Goal: Information Seeking & Learning: Learn about a topic

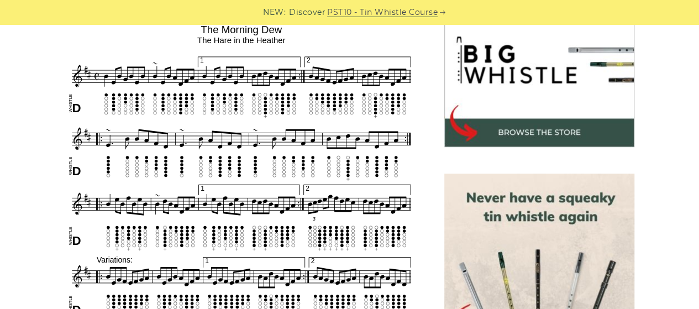
scroll to position [364, 0]
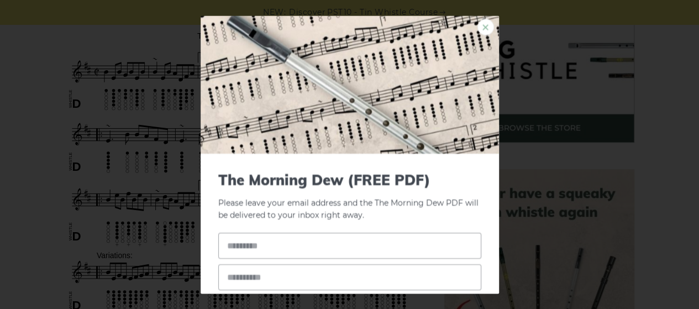
click at [479, 29] on link "×" at bounding box center [486, 27] width 17 height 17
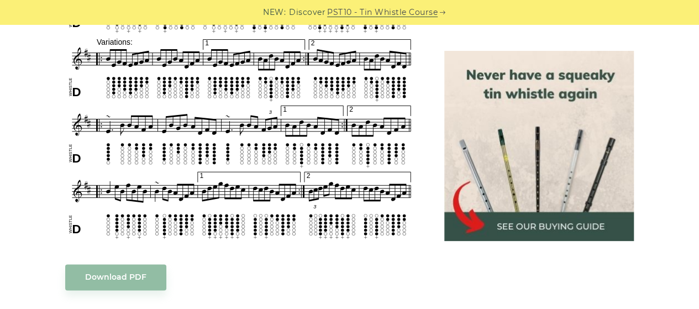
scroll to position [578, 0]
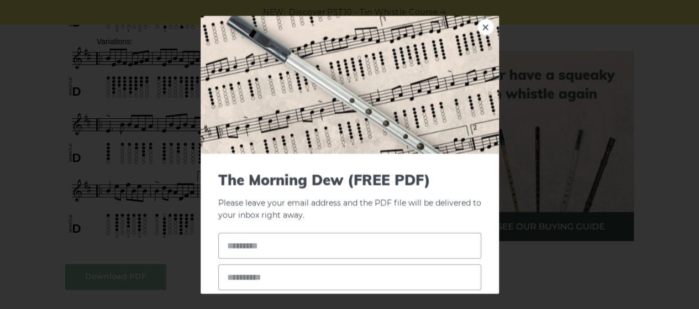
click at [478, 27] on link "×" at bounding box center [486, 27] width 17 height 17
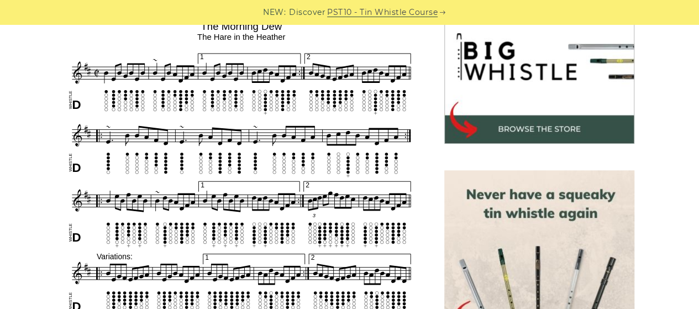
scroll to position [357, 0]
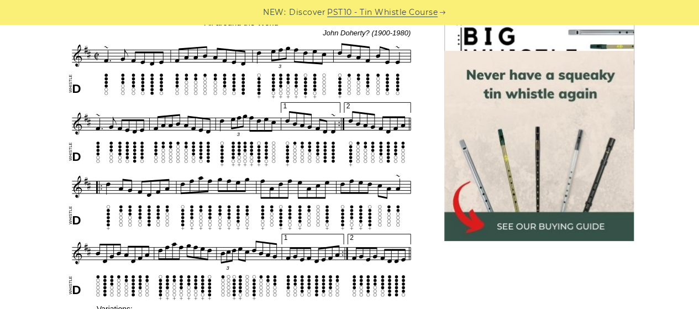
scroll to position [556, 0]
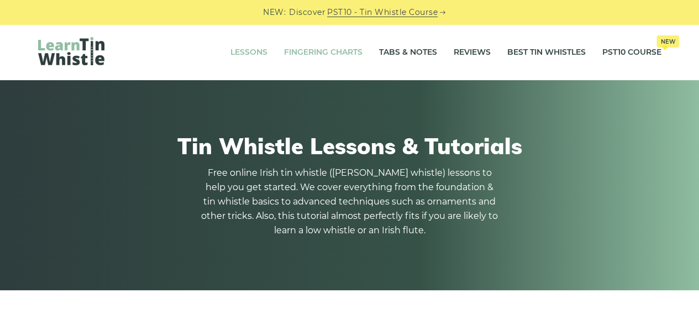
click at [323, 50] on link "Fingering Charts" at bounding box center [323, 53] width 79 height 28
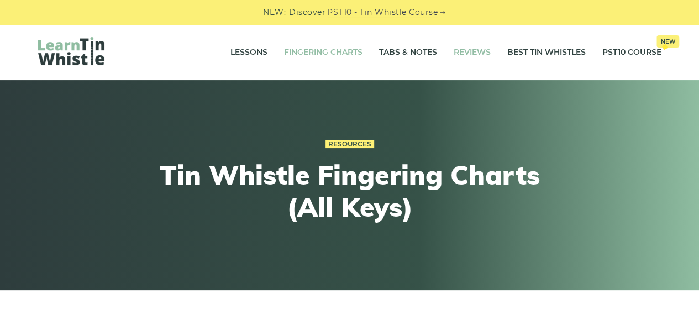
click at [465, 53] on link "Reviews" at bounding box center [472, 53] width 37 height 28
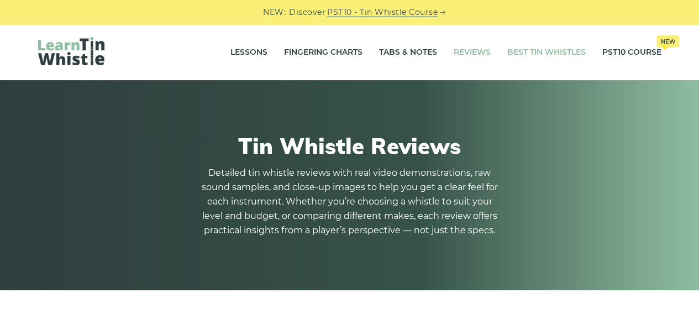
click at [545, 54] on link "Best Tin Whistles" at bounding box center [547, 53] width 79 height 28
click at [543, 51] on link "Best Tin Whistles" at bounding box center [547, 53] width 79 height 28
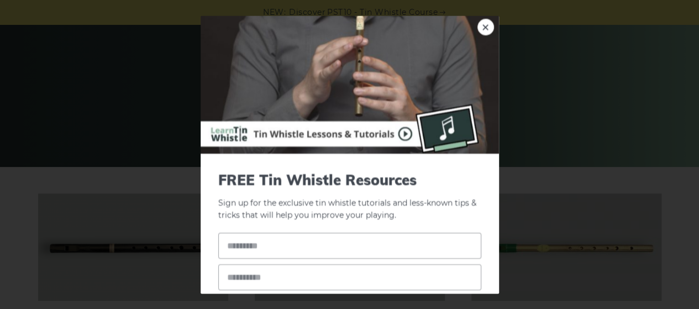
scroll to position [124, 0]
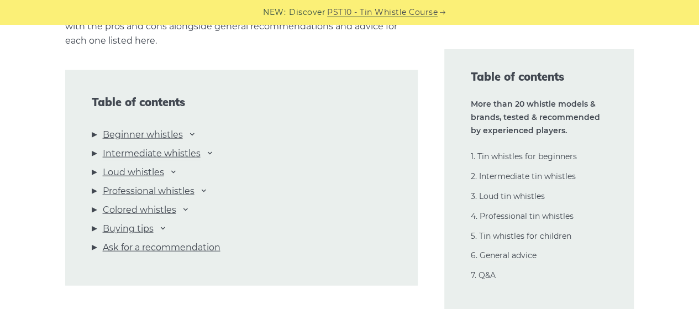
scroll to position [1201, 0]
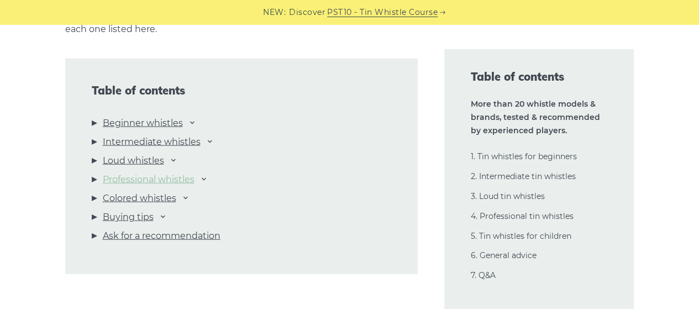
click at [172, 181] on link "Professional whistles" at bounding box center [149, 179] width 92 height 14
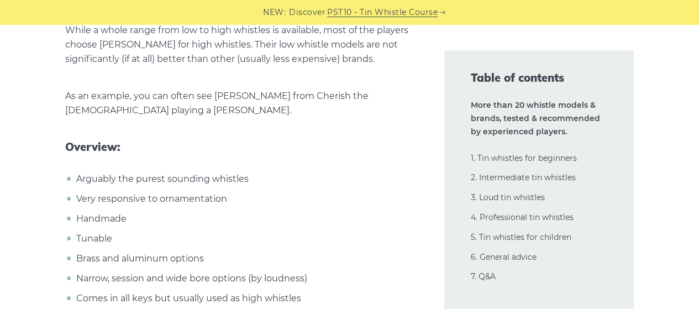
scroll to position [16574, 0]
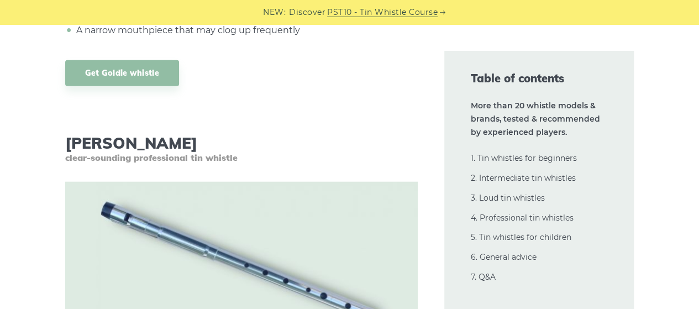
scroll to position [15956, 0]
